Goal: Task Accomplishment & Management: Manage account settings

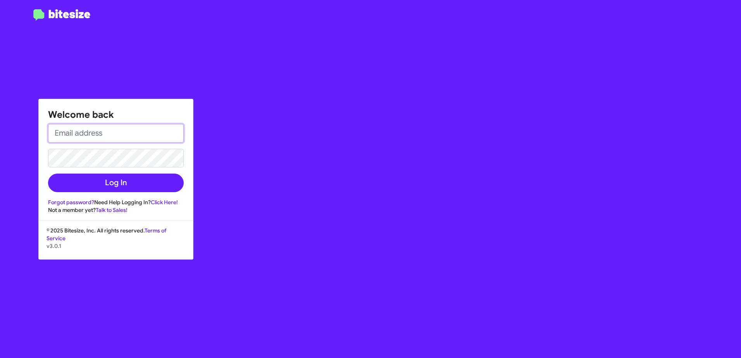
type input "[EMAIL_ADDRESS][DOMAIN_NAME]"
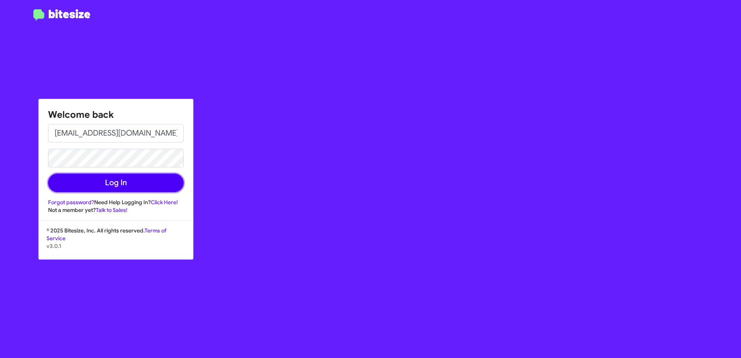
click at [118, 183] on button "Log In" at bounding box center [116, 183] width 136 height 19
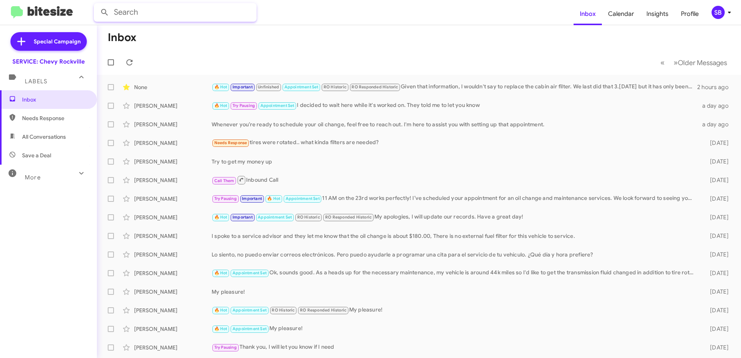
click at [145, 12] on input "text" at bounding box center [175, 12] width 163 height 19
type input "victoria"
click at [175, 11] on input "victoria" at bounding box center [175, 12] width 163 height 19
click at [97, 5] on button at bounding box center [104, 12] width 15 height 15
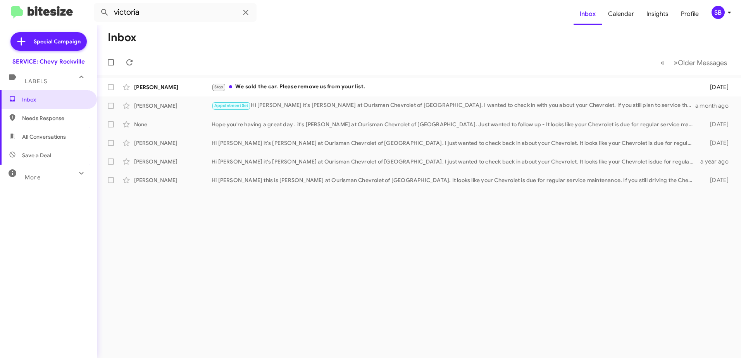
click at [372, 104] on div "Appointment Set Hi Victoria it's [PERSON_NAME] at Ourisman Chevrolet of [GEOGRA…" at bounding box center [452, 105] width 483 height 9
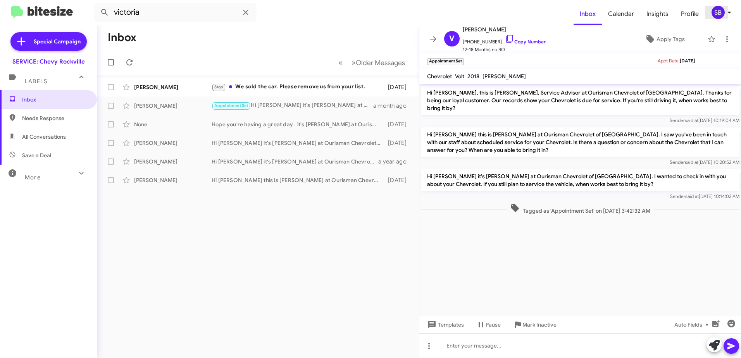
click at [721, 9] on div "SB" at bounding box center [717, 12] width 13 height 13
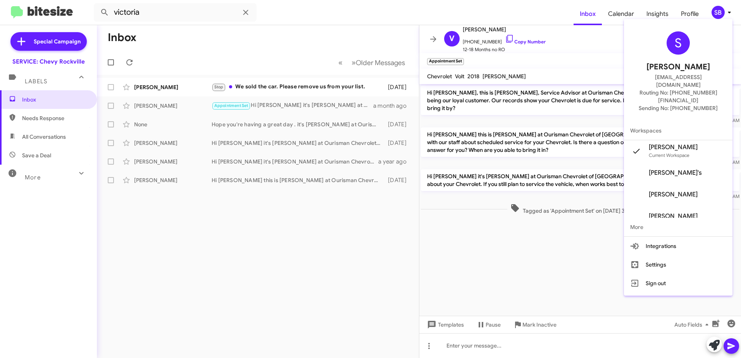
click at [660, 280] on button "Sign out" at bounding box center [678, 283] width 108 height 19
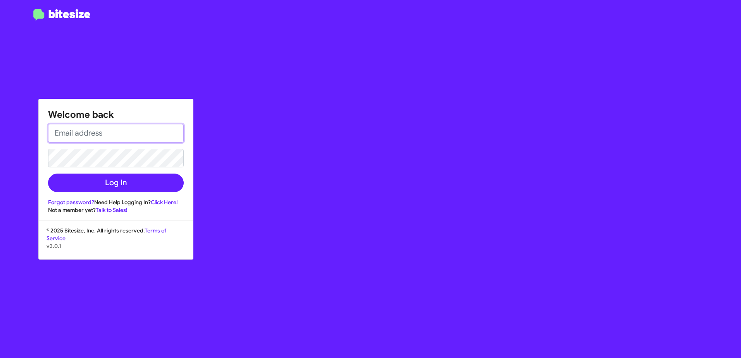
type input "[EMAIL_ADDRESS][DOMAIN_NAME]"
click at [80, 201] on link "Forgot password?" at bounding box center [71, 202] width 46 height 7
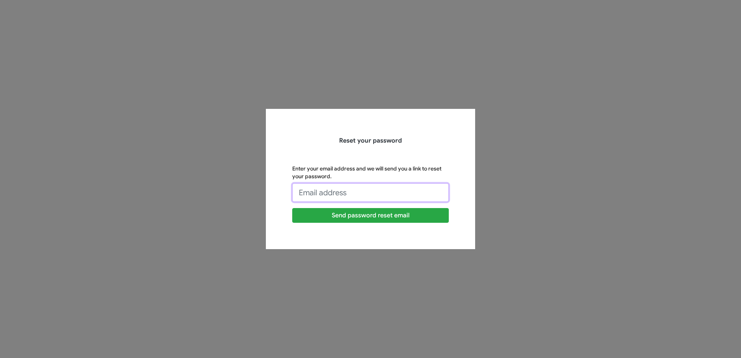
click at [304, 191] on input "Enter your email address and we will send you a link to reset your password." at bounding box center [370, 192] width 156 height 19
type input "[EMAIL_ADDRESS][DOMAIN_NAME]"
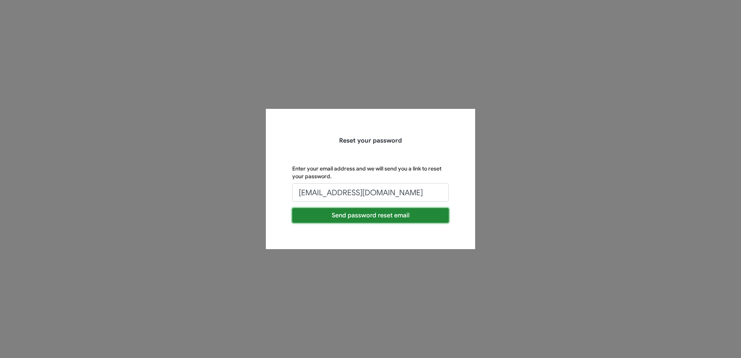
click at [345, 215] on button "Send password reset email" at bounding box center [370, 215] width 156 height 15
